Goal: Task Accomplishment & Management: Manage account settings

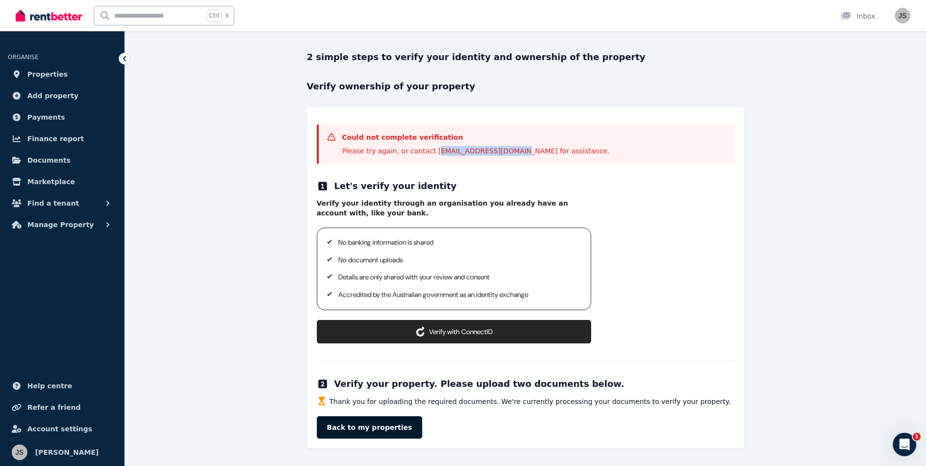
click at [374, 427] on link "Back to my properties" at bounding box center [370, 427] width 106 height 22
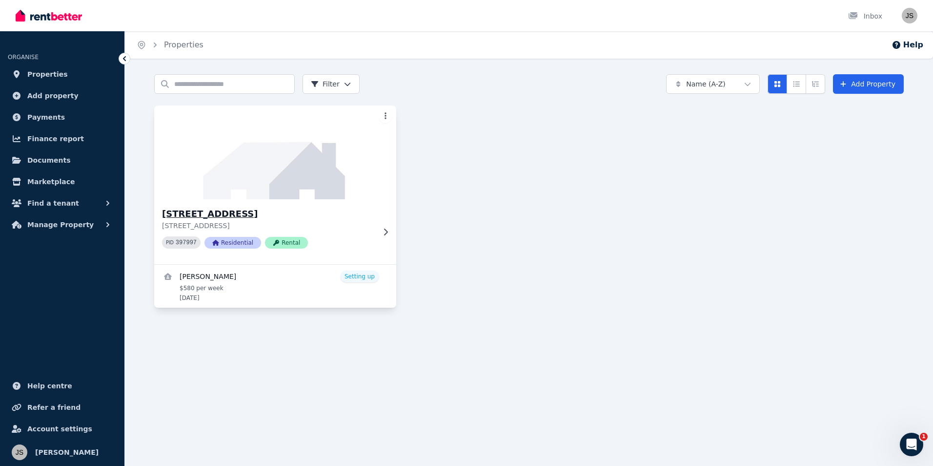
click at [235, 218] on h3 "[STREET_ADDRESS]" at bounding box center [268, 214] width 213 height 14
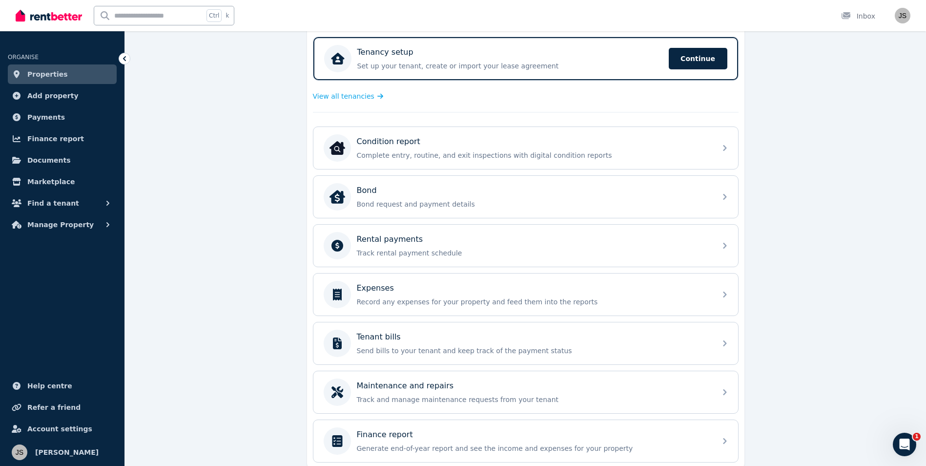
scroll to position [195, 0]
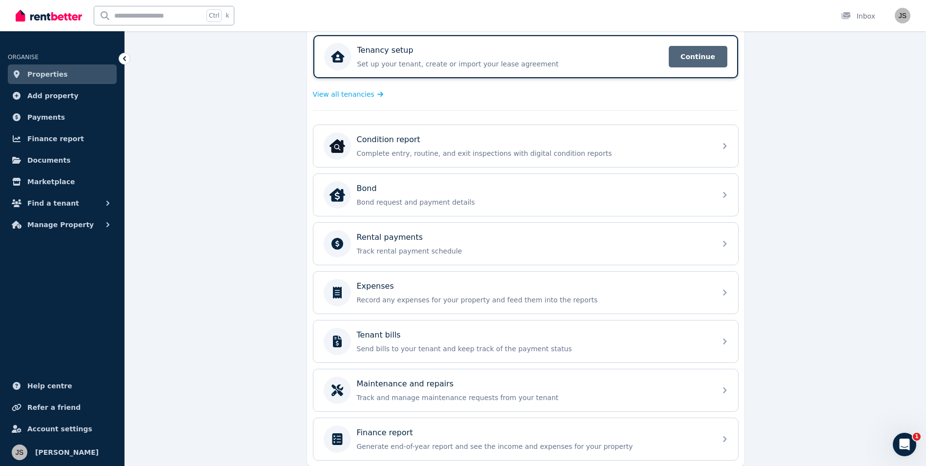
click at [691, 60] on span "Continue" at bounding box center [698, 56] width 59 height 21
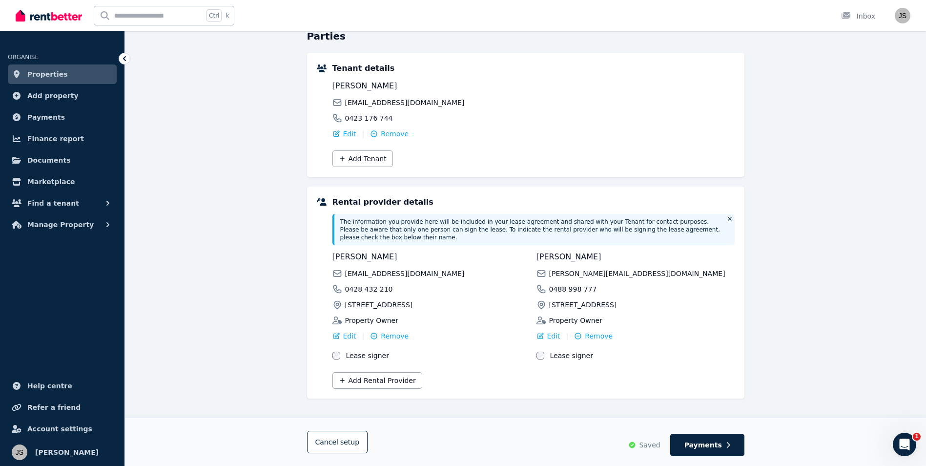
scroll to position [102, 0]
click at [697, 448] on span "Payments" at bounding box center [703, 445] width 38 height 10
select select "**********"
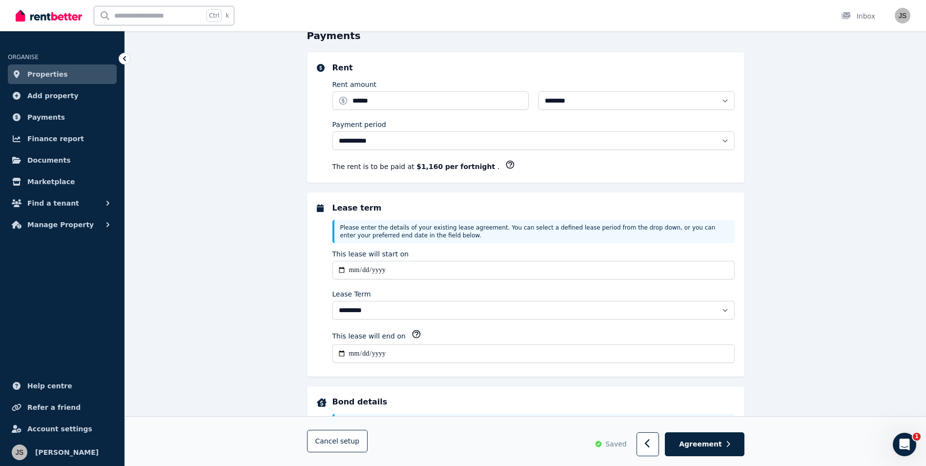
scroll to position [0, 0]
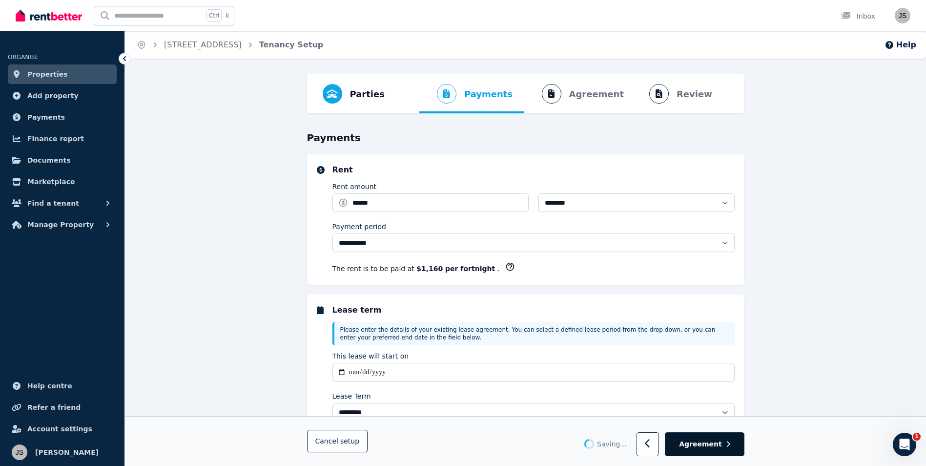
select select "**********"
click at [701, 449] on span "Agreement" at bounding box center [700, 444] width 43 height 10
click at [703, 443] on span "Agreement" at bounding box center [700, 444] width 43 height 10
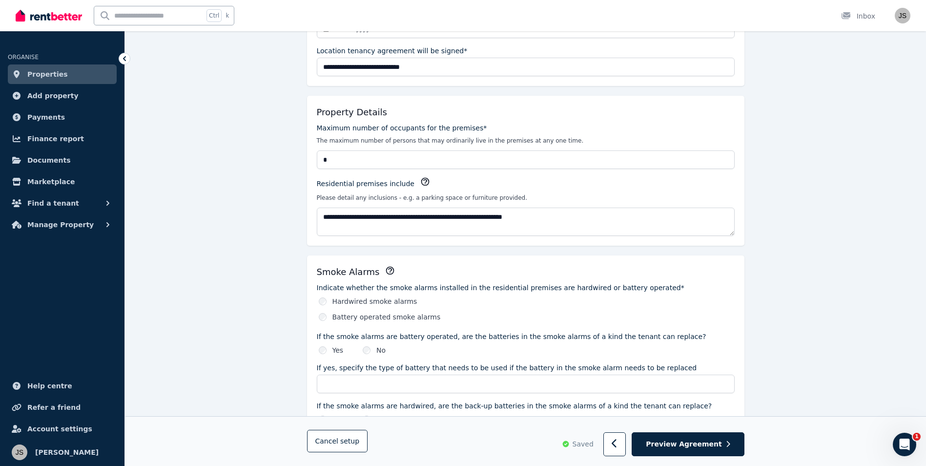
scroll to position [195, 0]
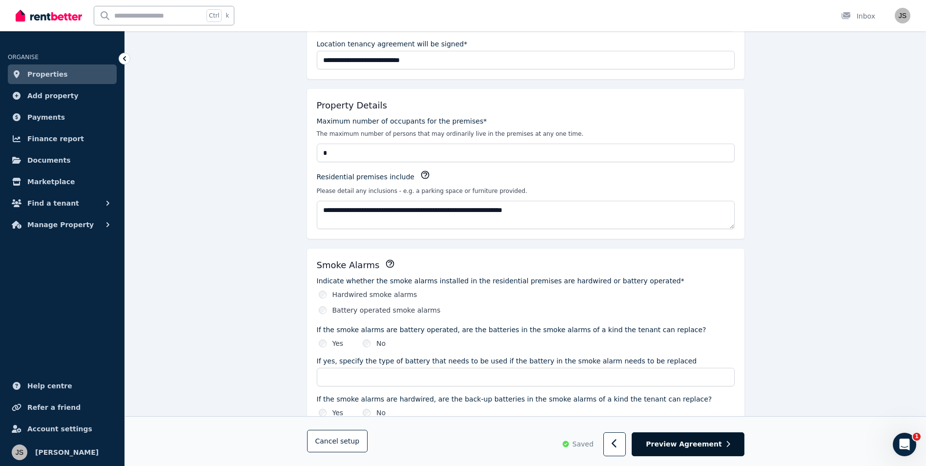
click at [706, 451] on button "Preview Agreement" at bounding box center [688, 445] width 112 height 24
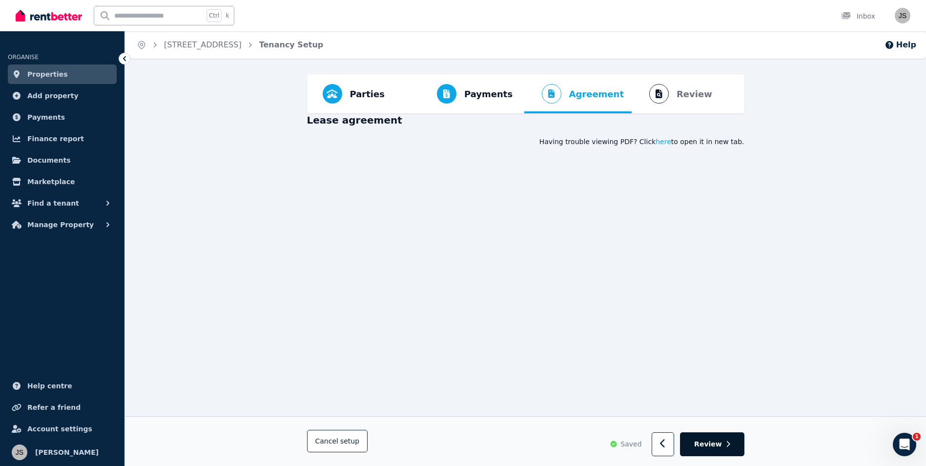
click at [705, 444] on span "Review" at bounding box center [708, 444] width 28 height 10
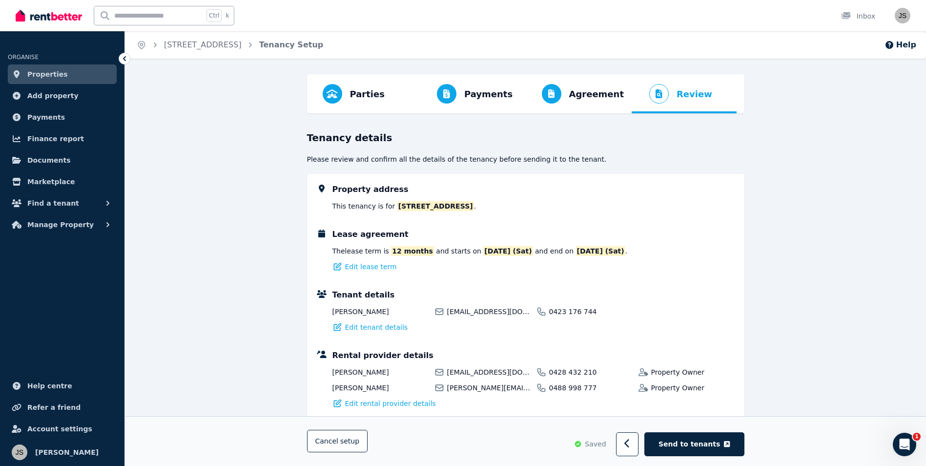
click at [705, 444] on span "Send to tenants" at bounding box center [690, 444] width 62 height 10
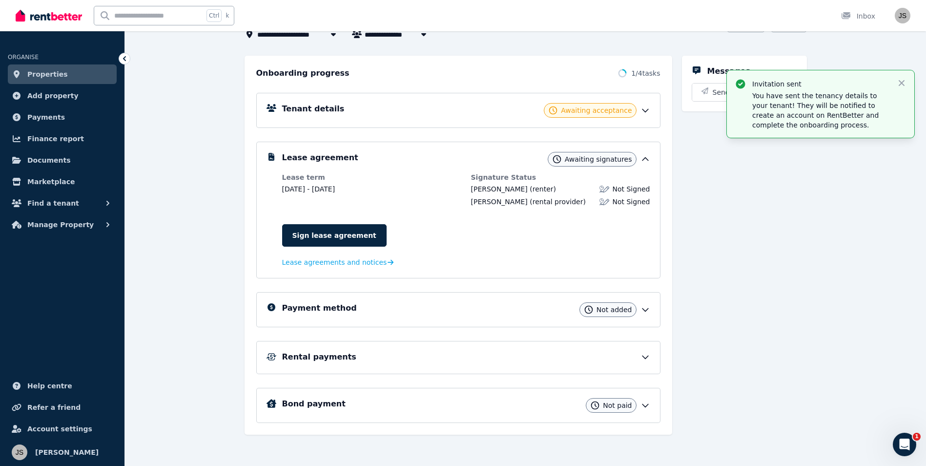
scroll to position [88, 0]
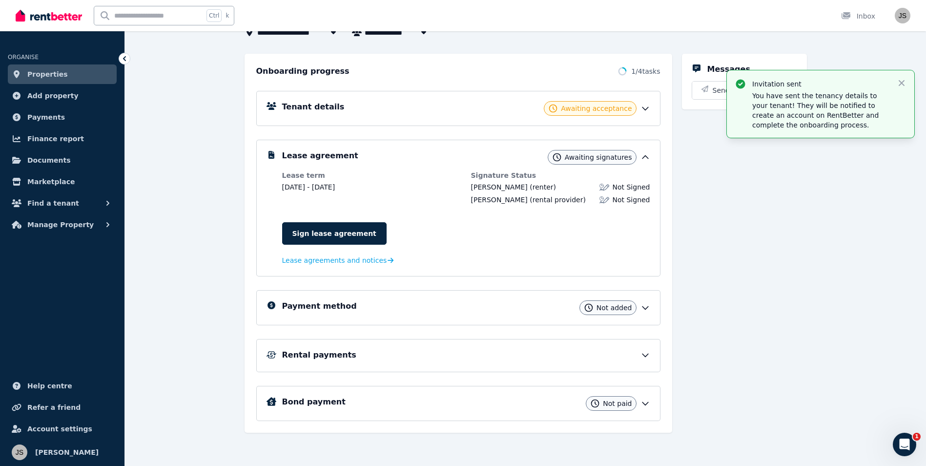
click at [648, 307] on icon at bounding box center [645, 308] width 6 height 3
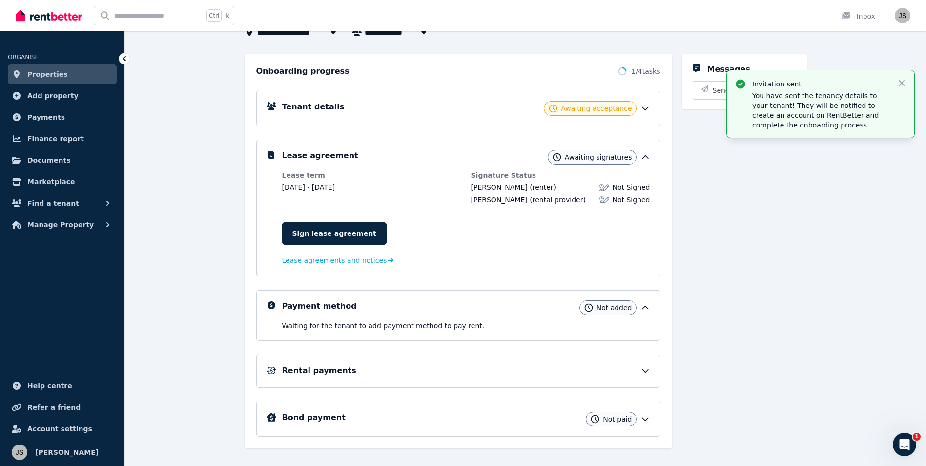
click at [645, 372] on icon at bounding box center [645, 371] width 6 height 3
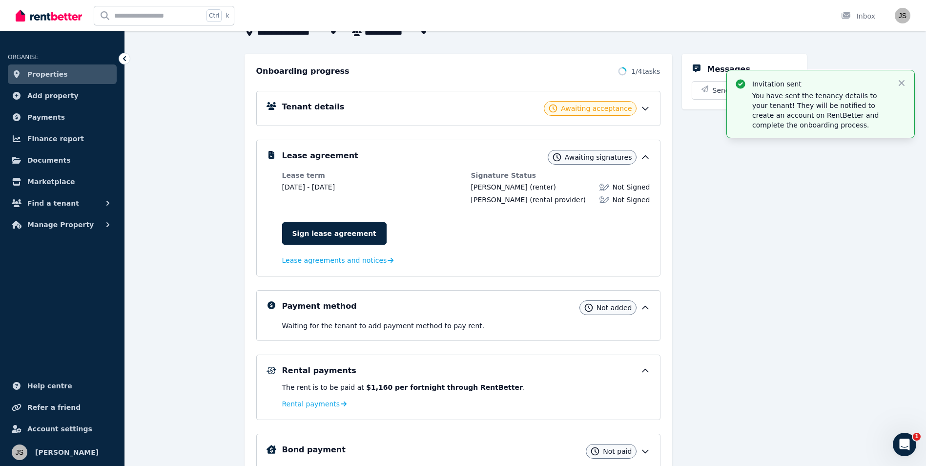
scroll to position [136, 0]
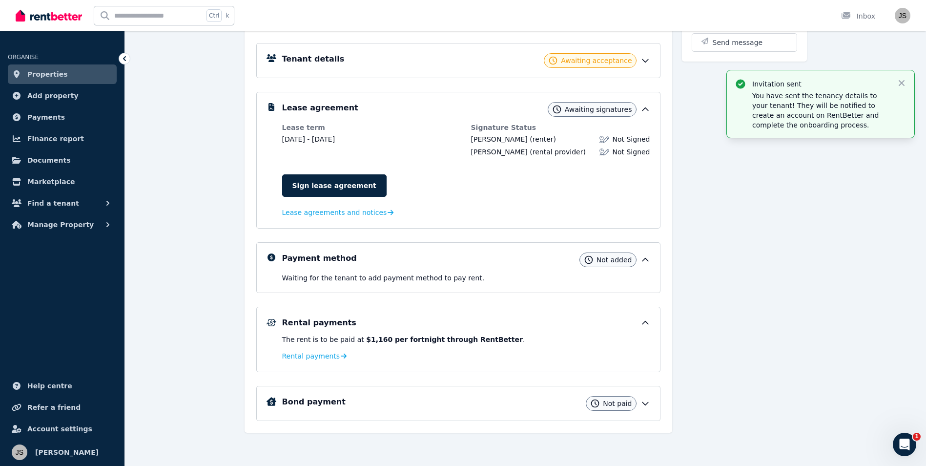
click at [646, 402] on icon at bounding box center [646, 403] width 10 height 10
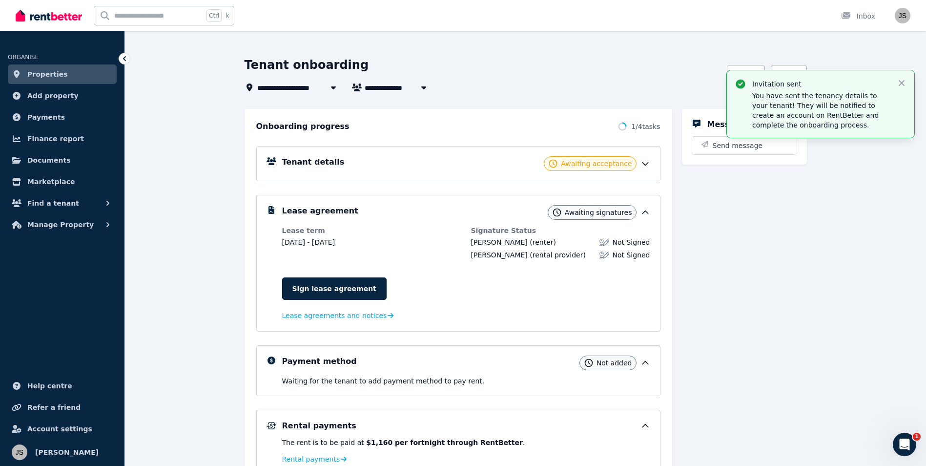
scroll to position [0, 0]
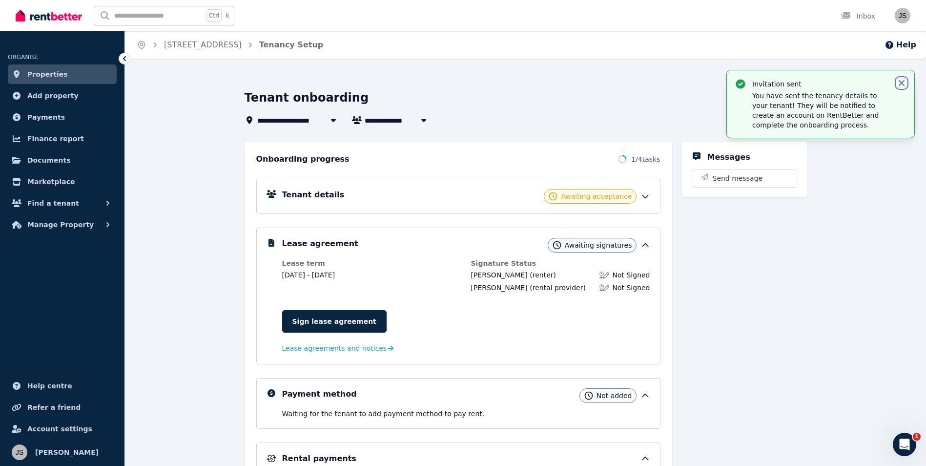
click at [899, 81] on icon "button" at bounding box center [902, 83] width 6 height 6
